Goal: Task Accomplishment & Management: Manage account settings

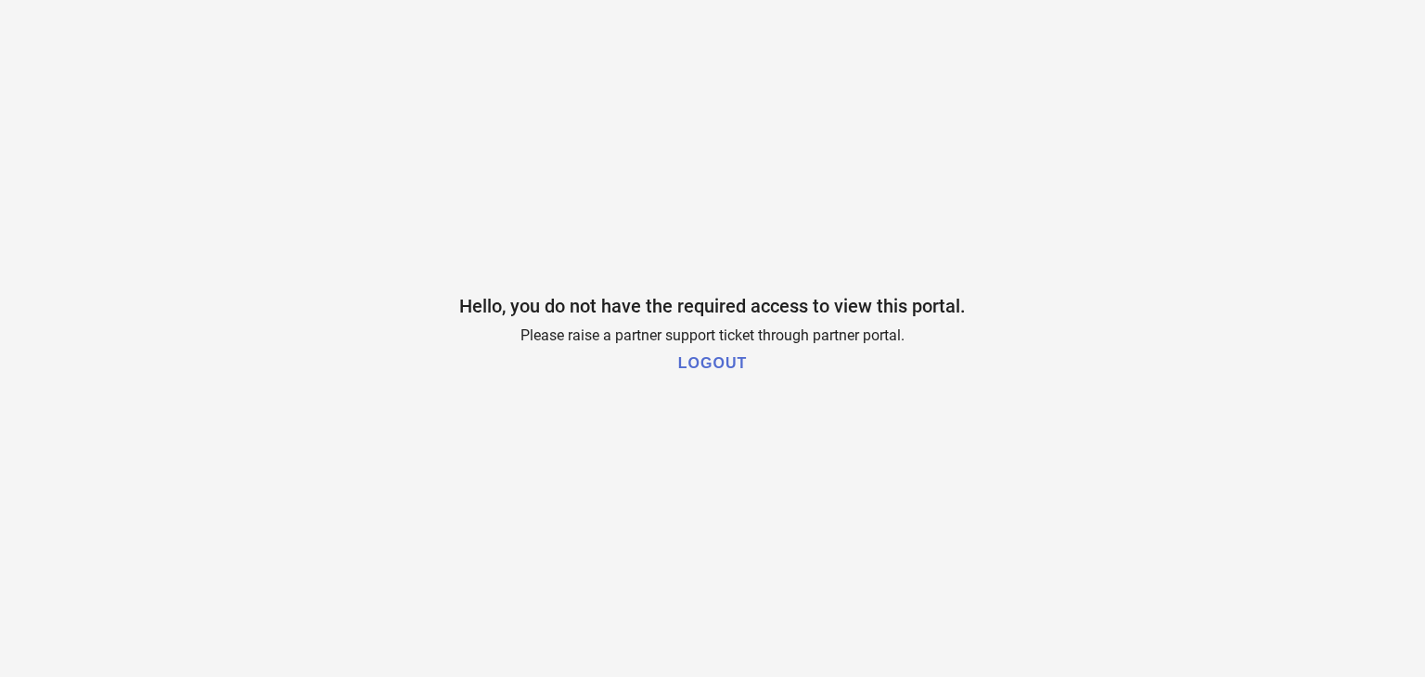
click at [705, 368] on h1 "LOGOUT" at bounding box center [712, 363] width 69 height 17
click at [701, 361] on h1 "LOGOUT" at bounding box center [712, 363] width 69 height 17
